Goal: Navigation & Orientation: Find specific page/section

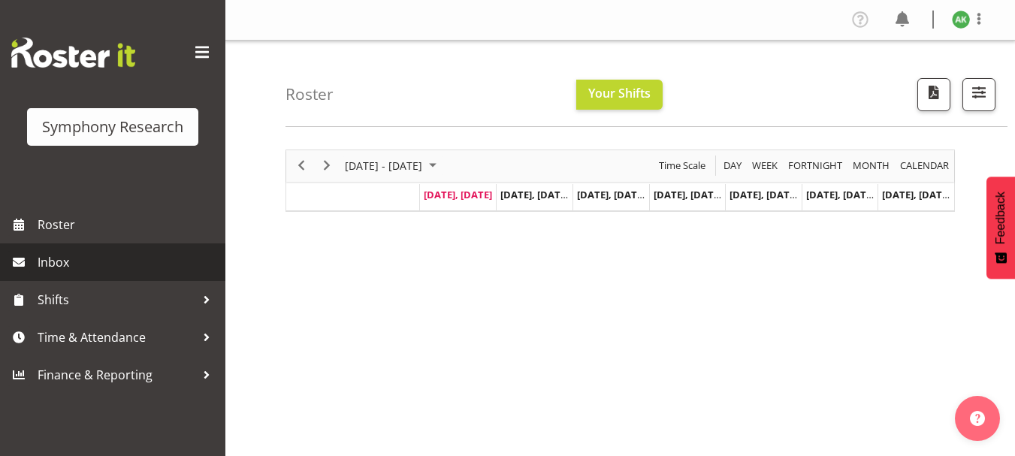
click at [56, 269] on span "Inbox" at bounding box center [128, 262] width 180 height 23
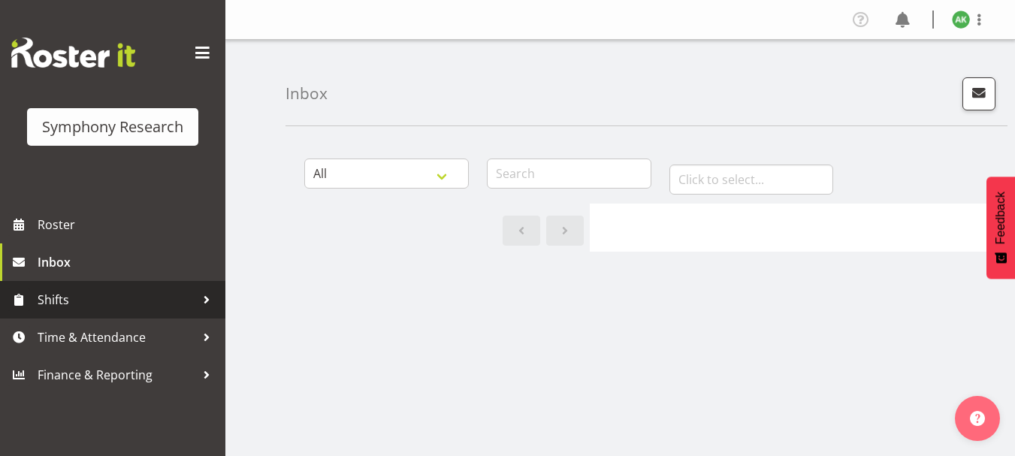
click at [59, 298] on span "Shifts" at bounding box center [117, 299] width 158 height 23
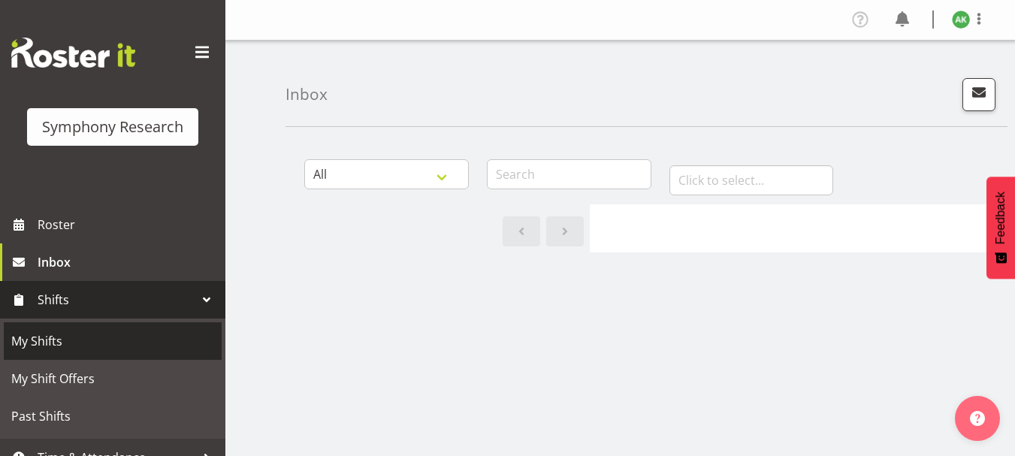
click at [48, 336] on span "My Shifts" at bounding box center [112, 341] width 203 height 23
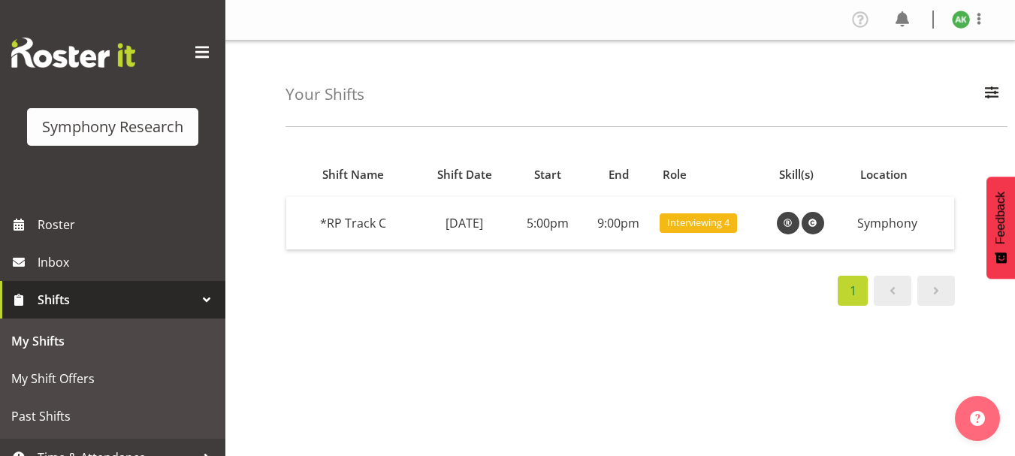
click at [629, 329] on div "Shift Name Shift Date Start End Role Skill(s) Location *RP Track C Thursday, 14…" at bounding box center [649, 438] width 729 height 601
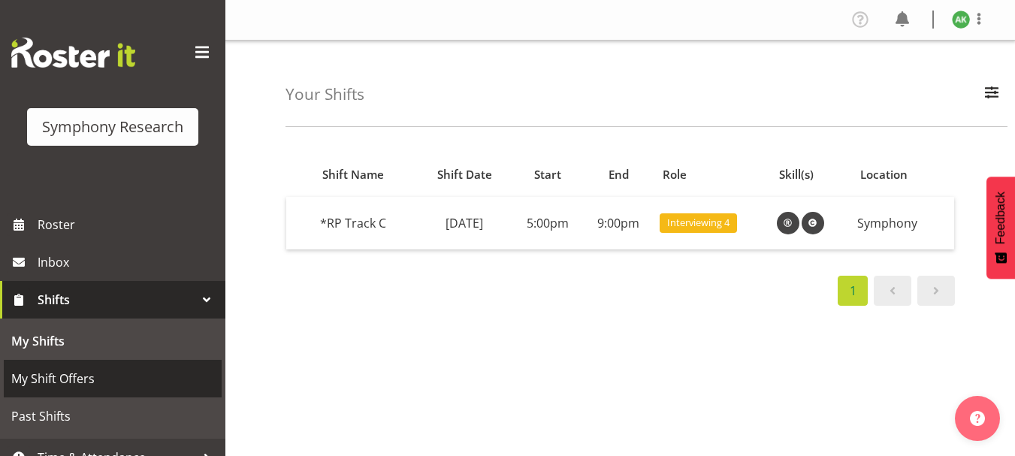
click at [73, 382] on span "My Shift Offers" at bounding box center [112, 378] width 203 height 23
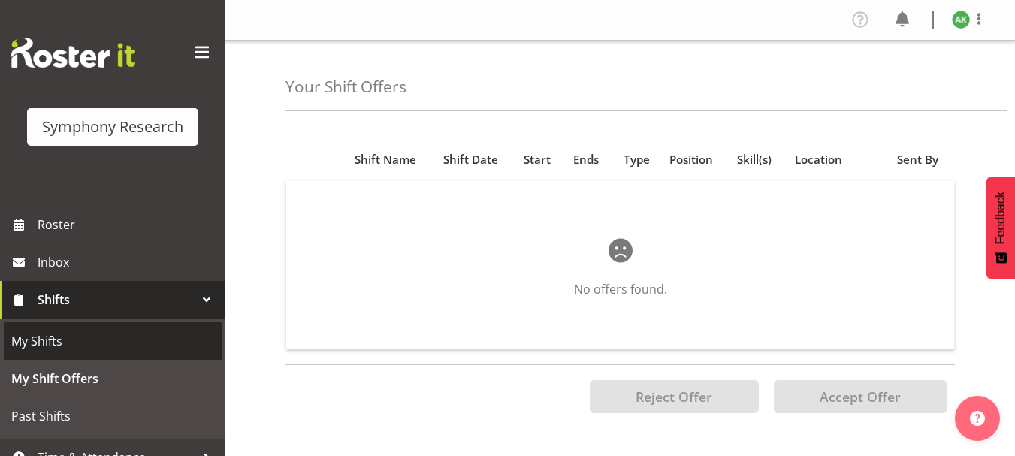
click at [51, 342] on span "My Shifts" at bounding box center [112, 341] width 203 height 23
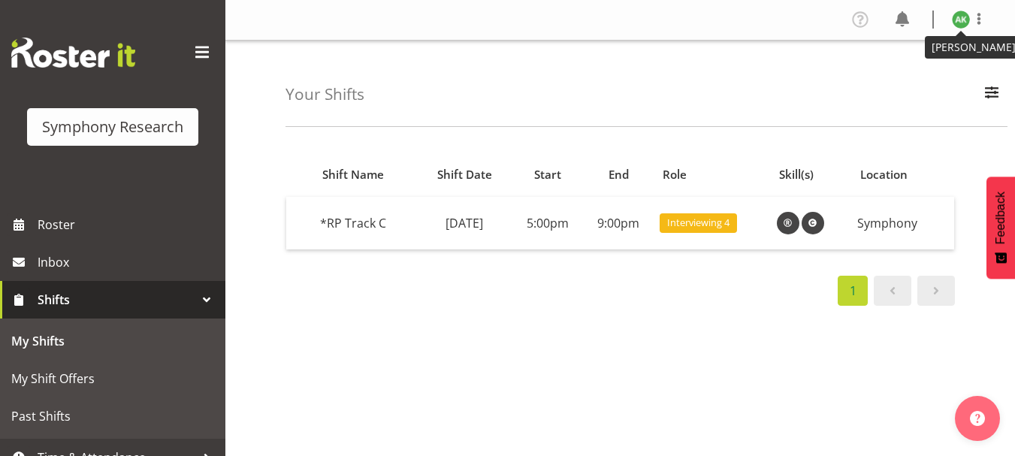
click at [962, 25] on img at bounding box center [961, 20] width 18 height 18
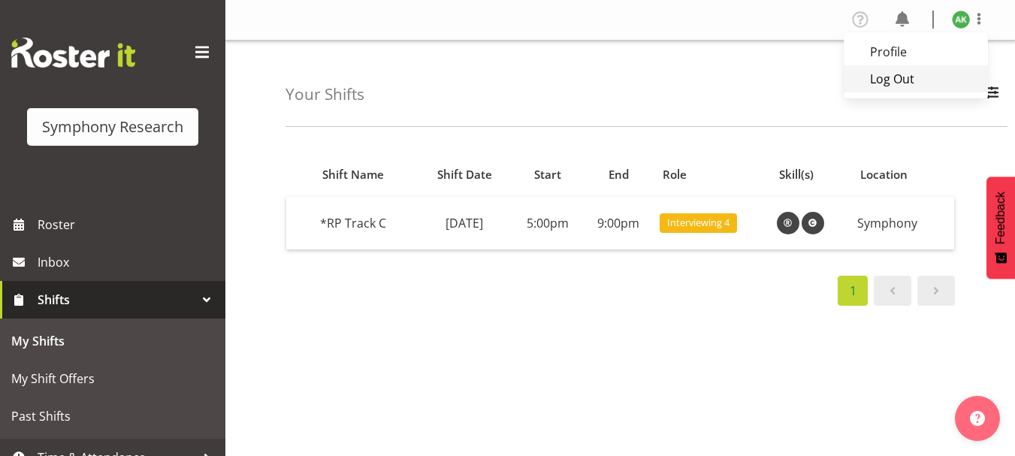
click at [891, 82] on link "Log Out" at bounding box center [915, 78] width 144 height 27
